Goal: Check status

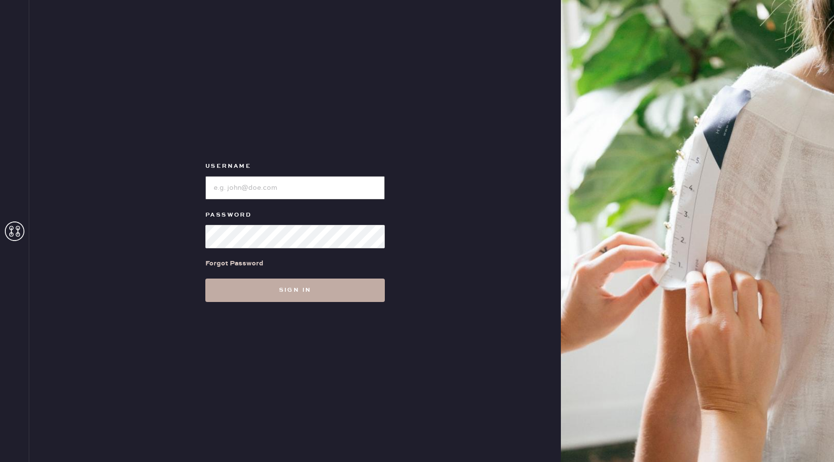
type input "reformationnashville"
click at [246, 289] on button "Sign in" at bounding box center [294, 289] width 179 height 23
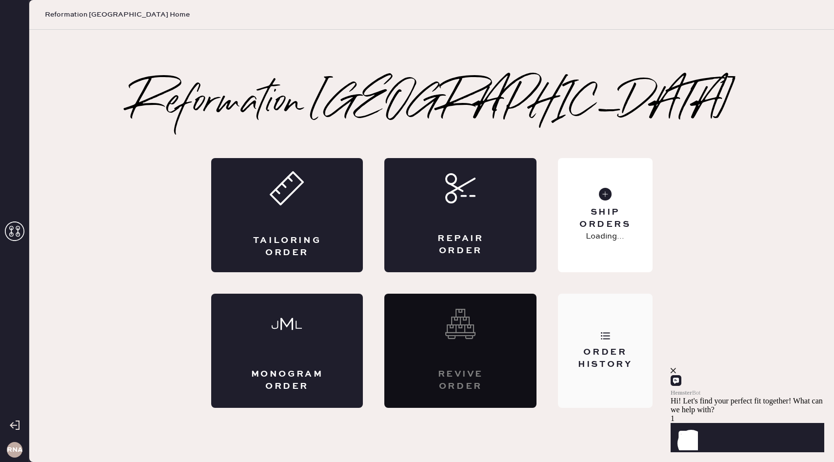
click at [582, 339] on div "Order History" at bounding box center [605, 351] width 94 height 114
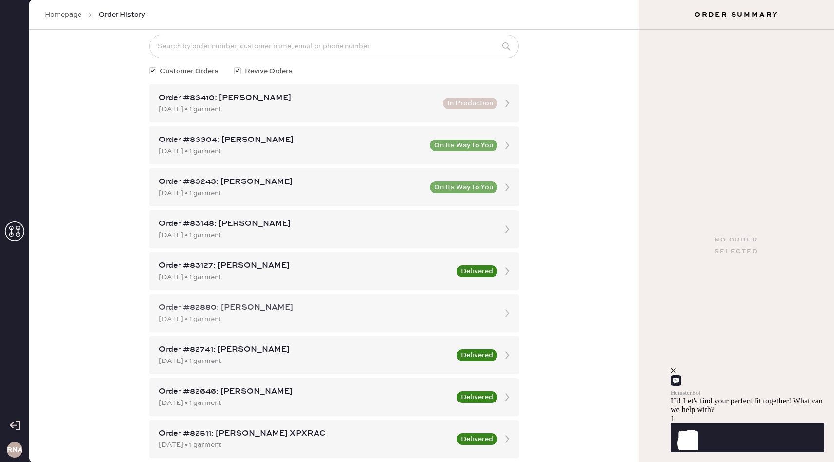
scroll to position [56, 0]
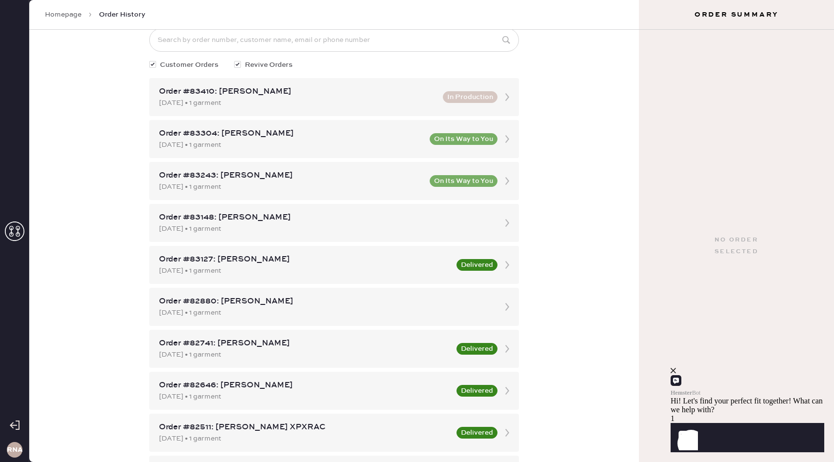
click at [676, 373] on icon "close" at bounding box center [672, 370] width 5 height 5
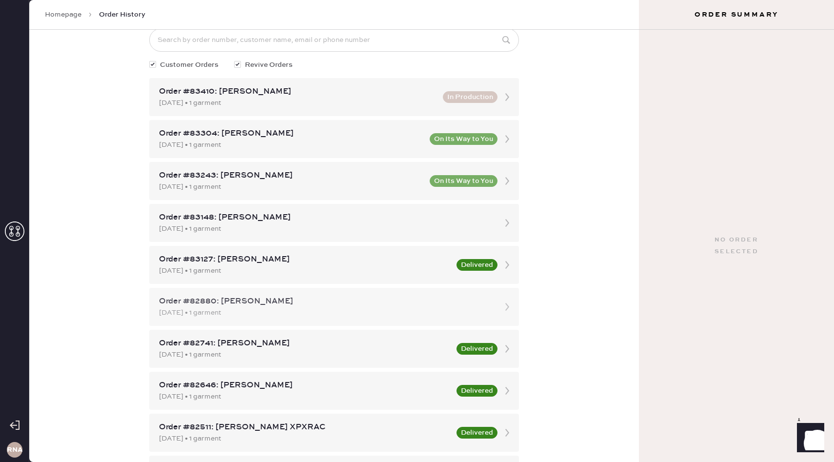
click at [302, 312] on div "[DATE] • 1 garment" at bounding box center [325, 312] width 333 height 11
